Goal: Task Accomplishment & Management: Complete application form

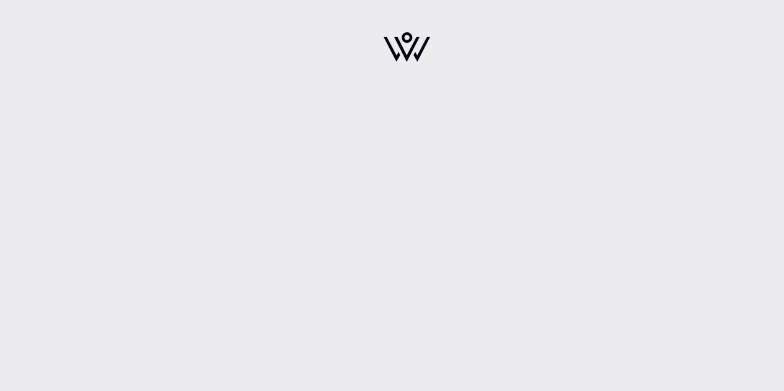
click at [395, 41] on img at bounding box center [406, 47] width 46 height 30
click at [402, 45] on img at bounding box center [406, 47] width 46 height 30
click at [395, 51] on img at bounding box center [406, 47] width 46 height 30
click at [417, 48] on img at bounding box center [406, 47] width 46 height 30
click at [704, 41] on div at bounding box center [407, 51] width 754 height 102
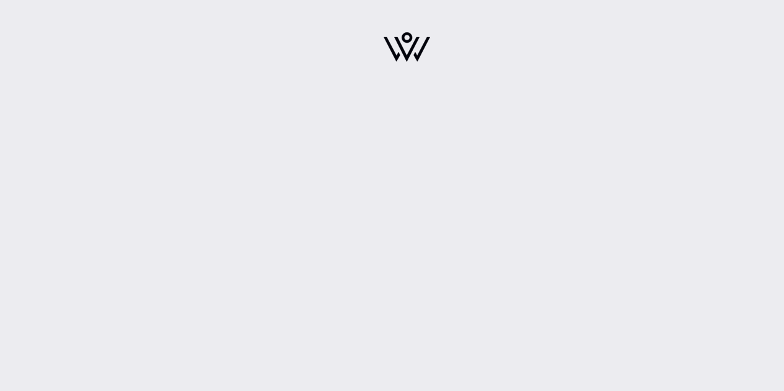
click at [432, 46] on div at bounding box center [407, 50] width 217 height 87
click at [398, 50] on img at bounding box center [406, 47] width 46 height 30
click at [403, 47] on img at bounding box center [406, 47] width 46 height 30
click at [743, 84] on div at bounding box center [407, 51] width 754 height 102
click at [430, 53] on div at bounding box center [407, 50] width 217 height 87
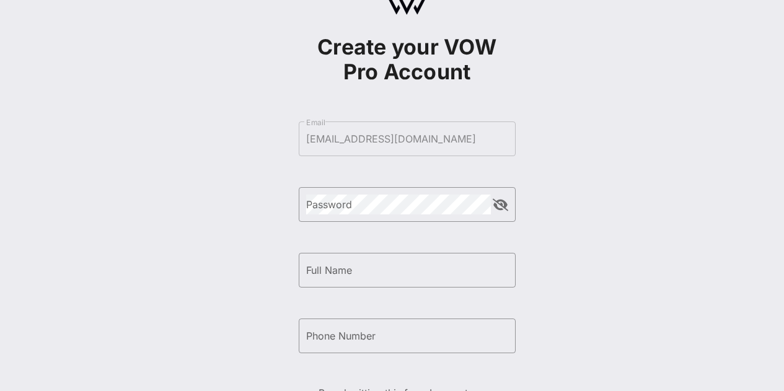
scroll to position [62, 0]
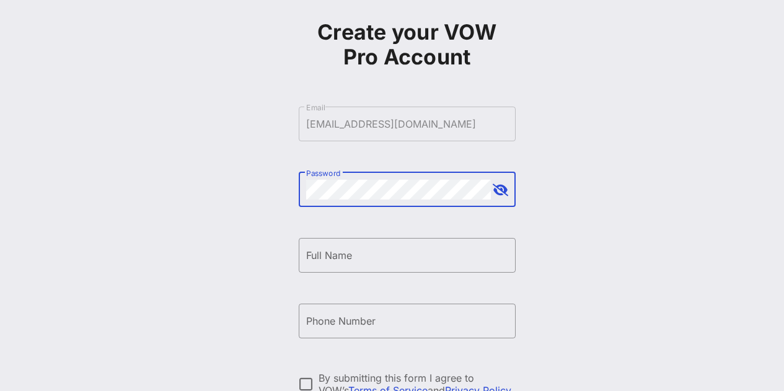
click at [505, 190] on button "append icon" at bounding box center [500, 190] width 15 height 12
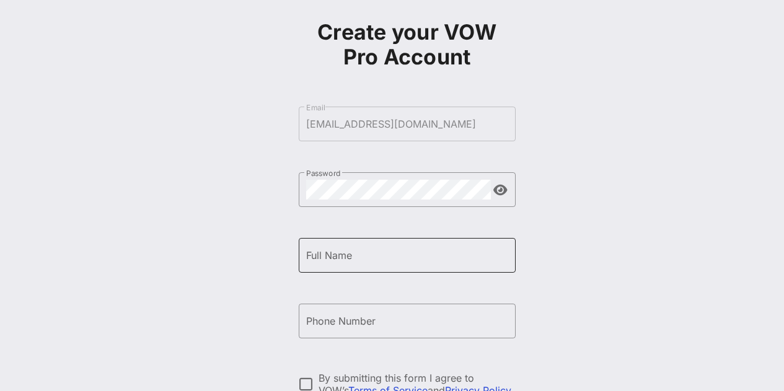
click at [425, 259] on input "Full Name" at bounding box center [407, 255] width 202 height 20
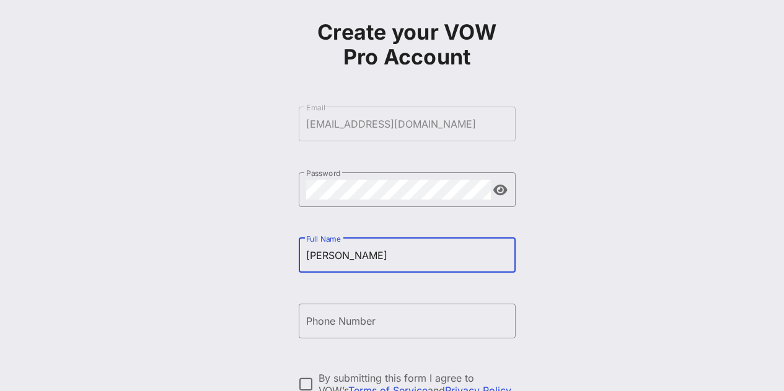
type input "[PERSON_NAME]"
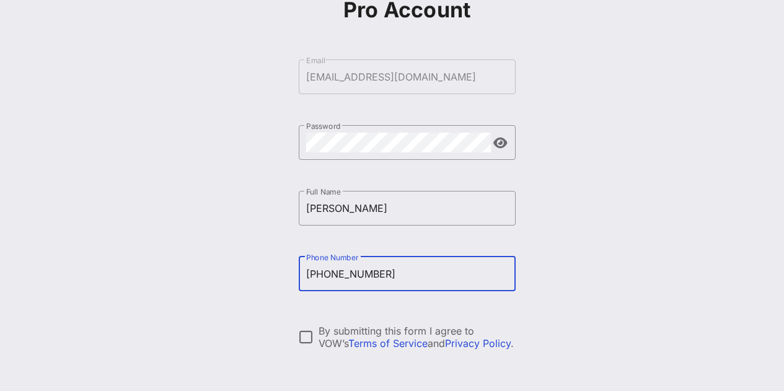
scroll to position [124, 0]
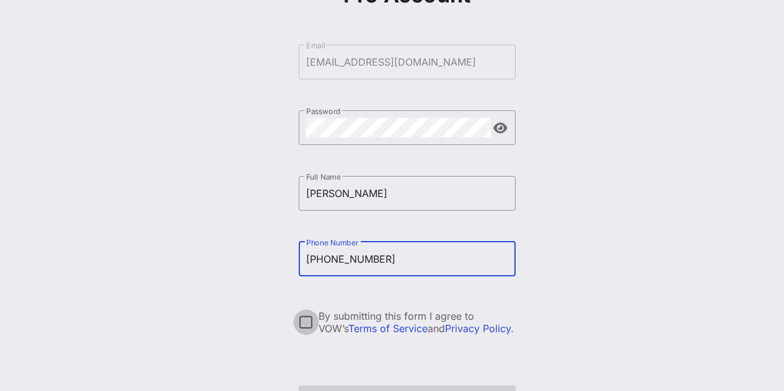
type input "[PHONE_NUMBER]"
click at [306, 325] on div at bounding box center [306, 322] width 21 height 21
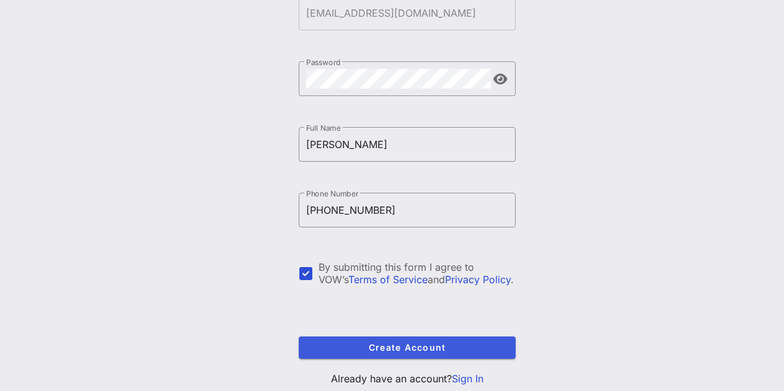
scroll to position [210, 0]
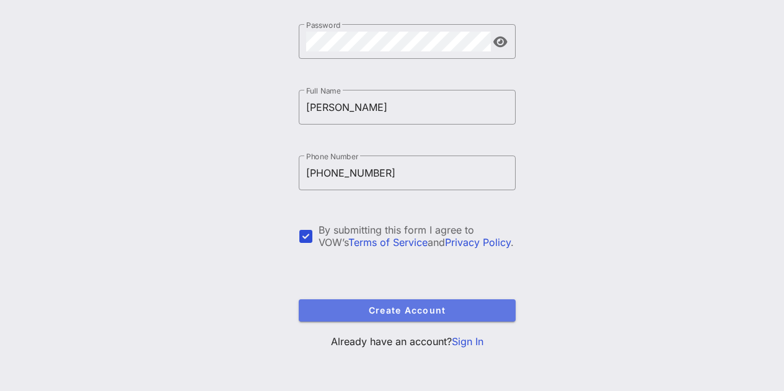
click at [422, 312] on span "Create Account" at bounding box center [407, 310] width 197 height 11
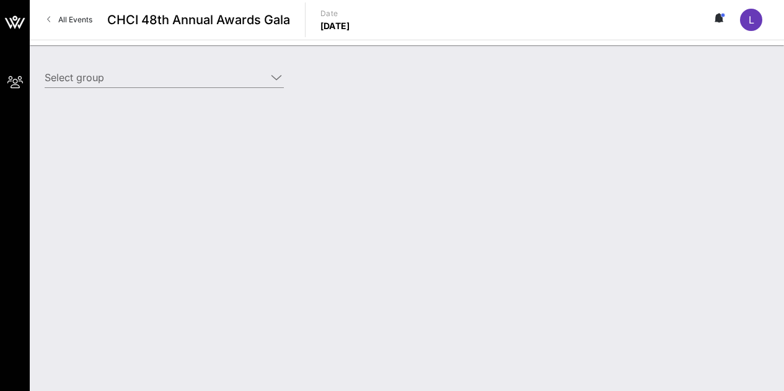
type input "Ford Motor Company (Ford Motor Company) [[PERSON_NAME], [EMAIL_ADDRESS][DOMAIN_…"
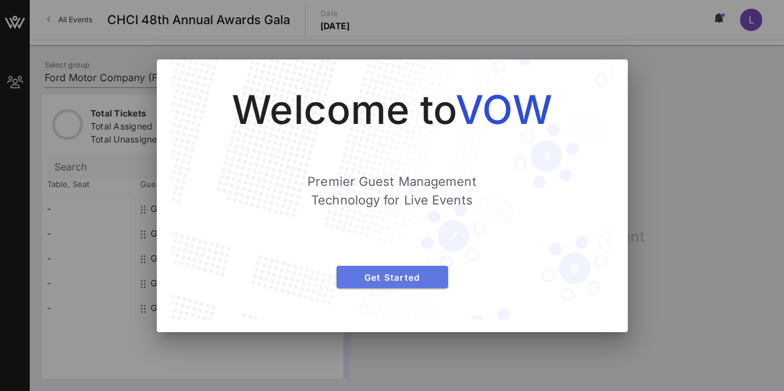
click at [396, 270] on button "Get Started" at bounding box center [392, 277] width 112 height 22
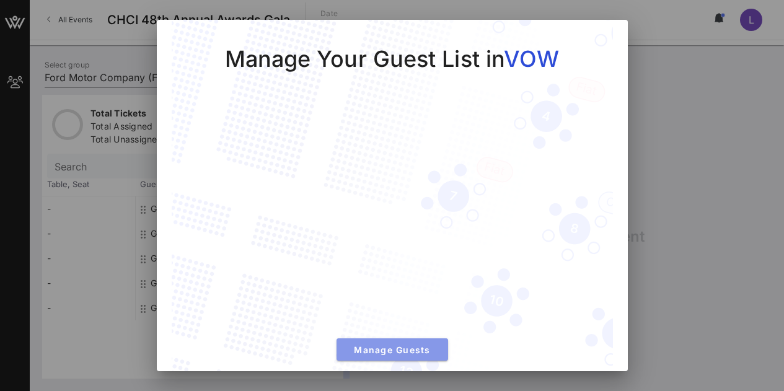
click at [413, 344] on span "Manage Guests" at bounding box center [392, 349] width 92 height 11
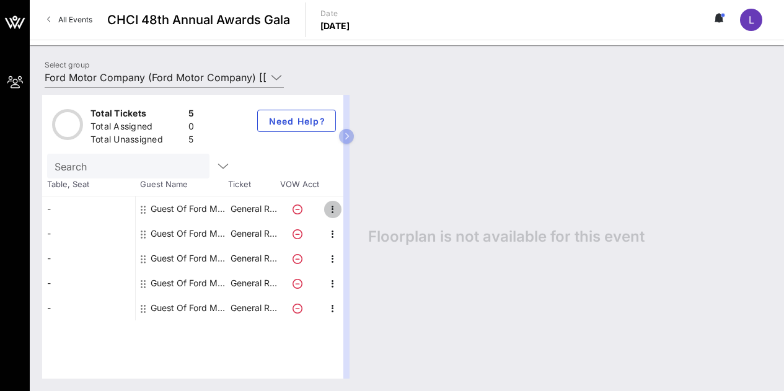
click at [331, 212] on icon "button" at bounding box center [332, 209] width 15 height 15
click at [296, 207] on icon at bounding box center [297, 209] width 10 height 10
click at [330, 208] on icon "button" at bounding box center [332, 209] width 15 height 15
click at [353, 212] on div "Edit" at bounding box center [363, 213] width 25 height 10
